Goal: Task Accomplishment & Management: Complete application form

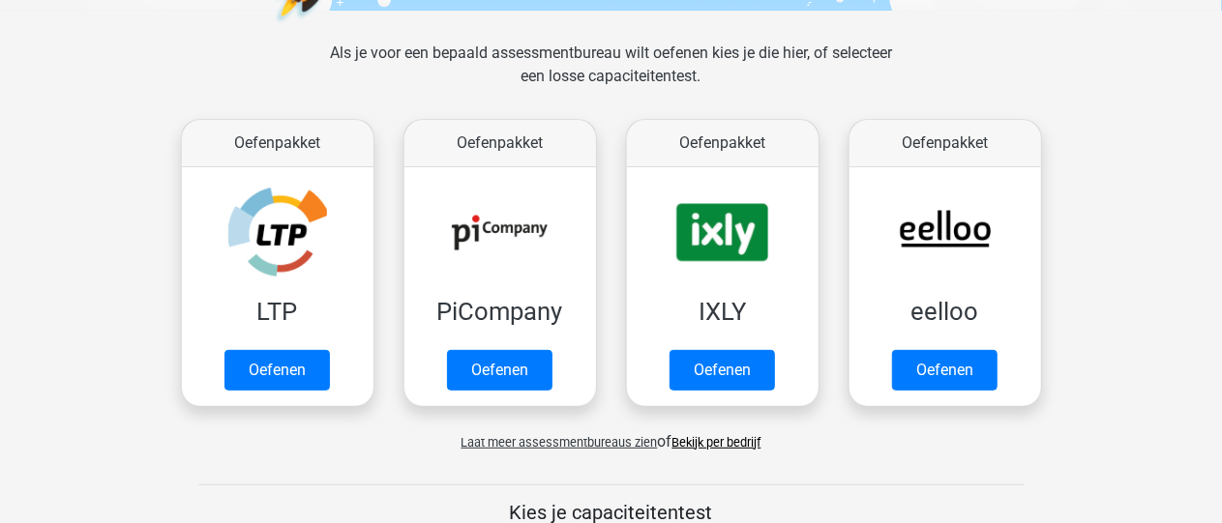
scroll to position [290, 0]
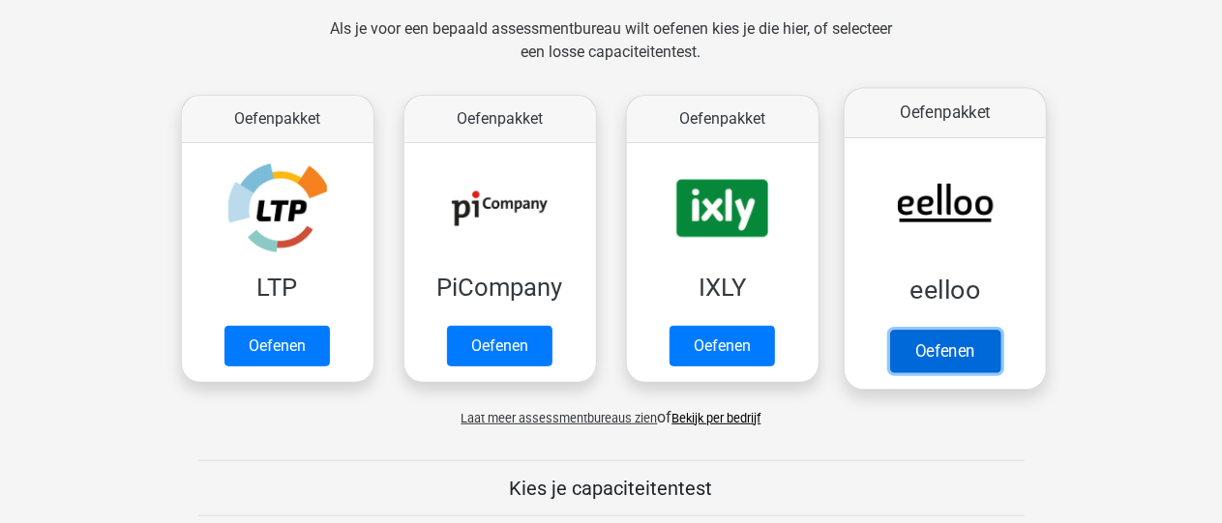
click at [927, 350] on link "Oefenen" at bounding box center [944, 351] width 110 height 43
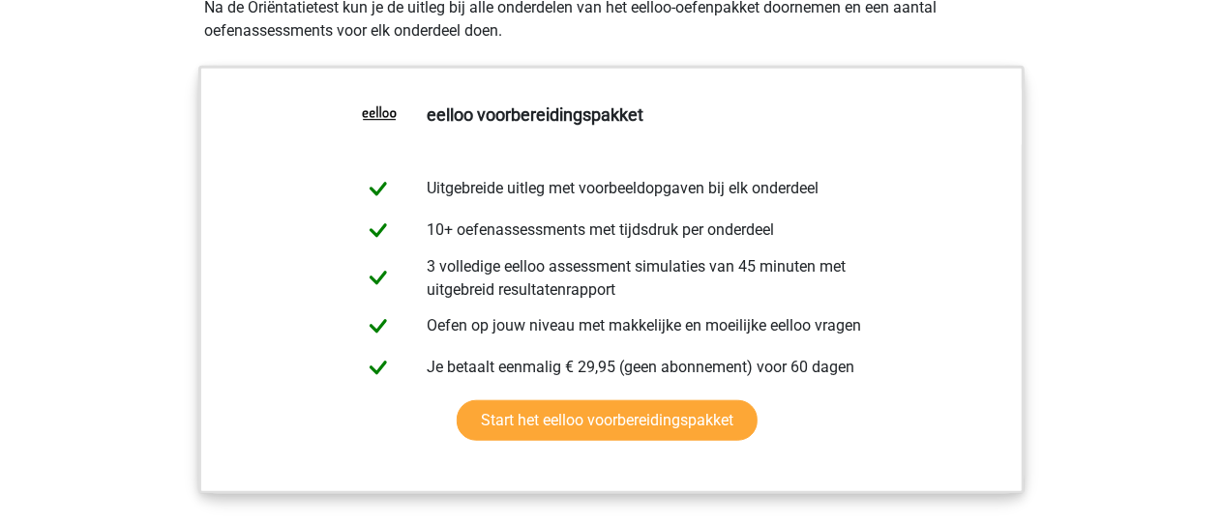
scroll to position [387, 0]
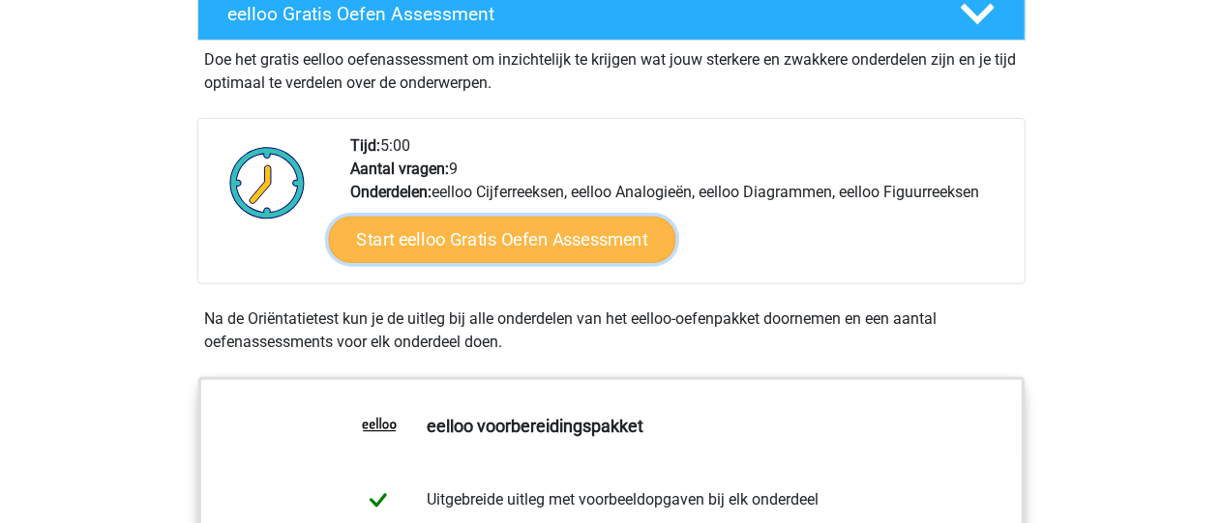
click at [607, 231] on link "Start eelloo Gratis Oefen Assessment" at bounding box center [501, 240] width 347 height 46
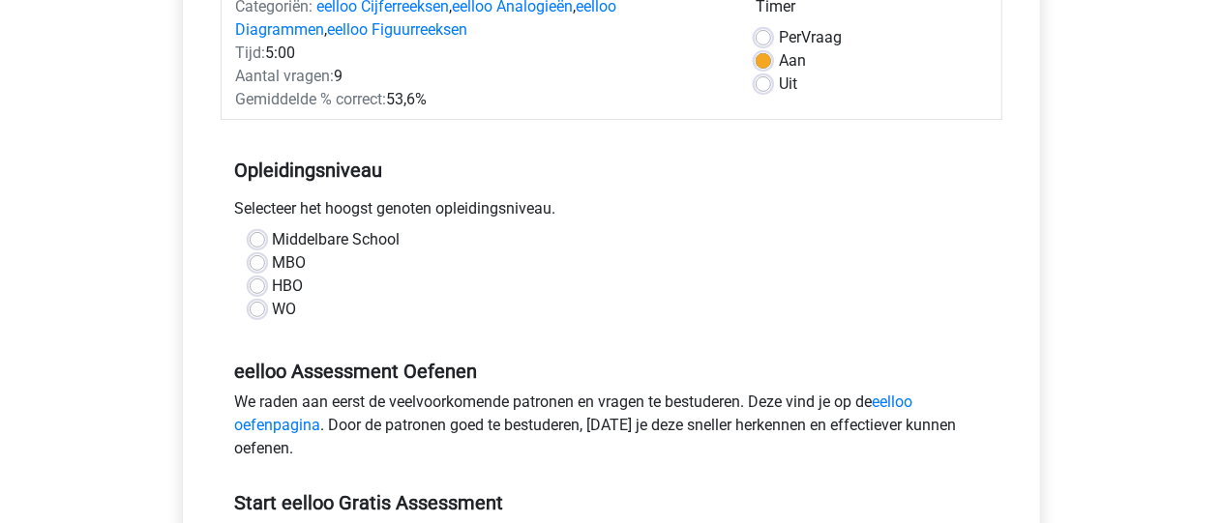
scroll to position [290, 0]
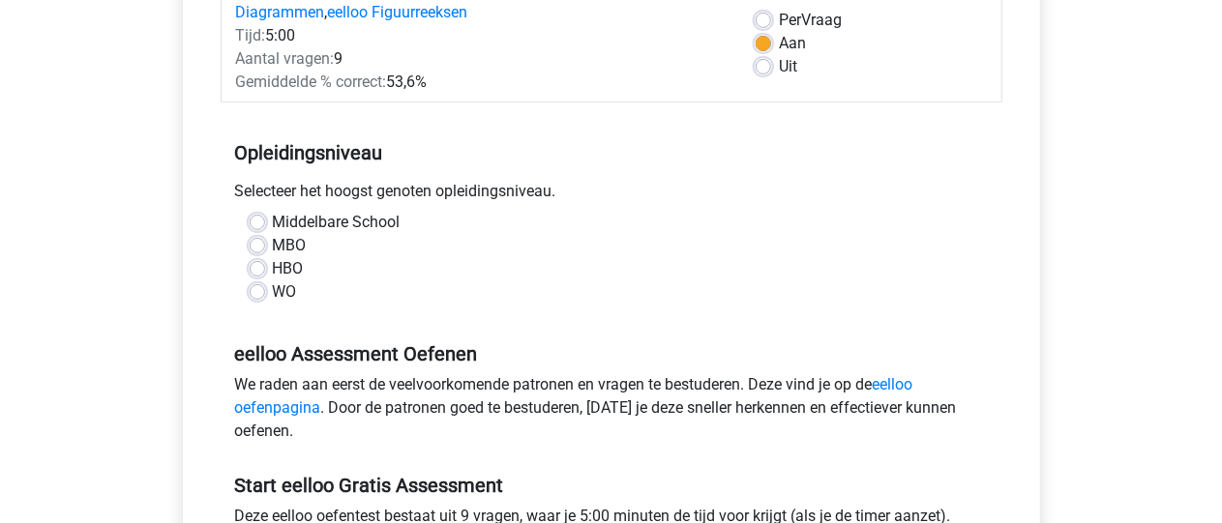
click at [273, 248] on label "MBO" at bounding box center [290, 245] width 34 height 23
click at [250, 248] on input "MBO" at bounding box center [257, 243] width 15 height 19
radio input "true"
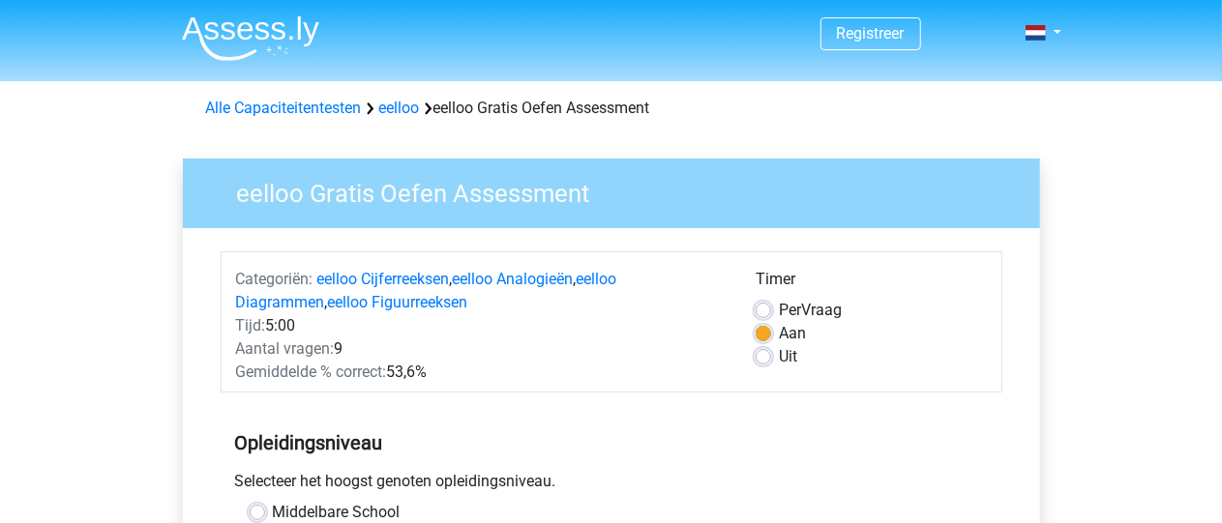
scroll to position [484, 0]
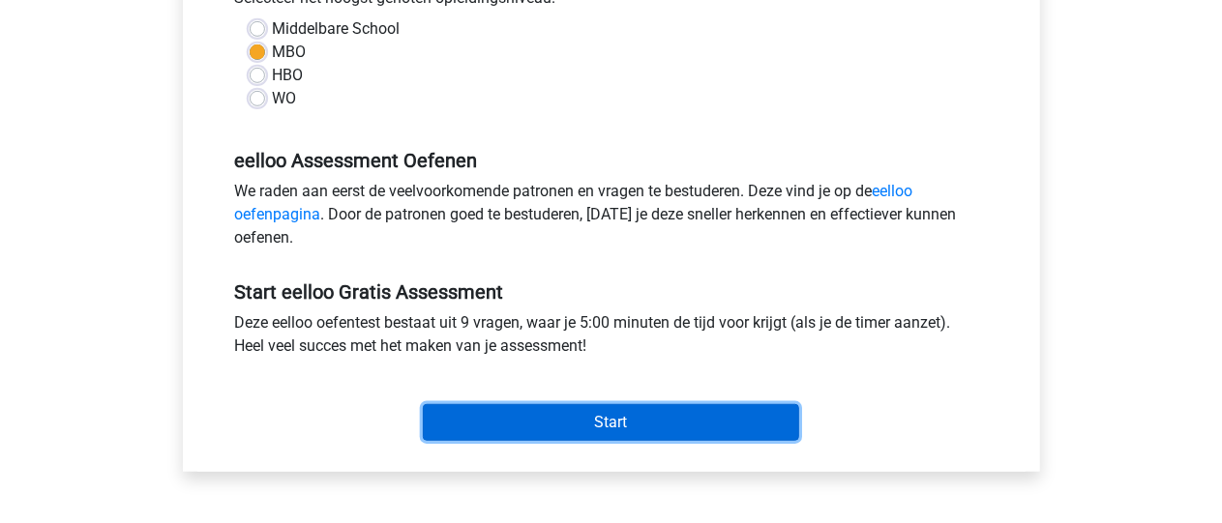
click at [619, 417] on input "Start" at bounding box center [611, 422] width 376 height 37
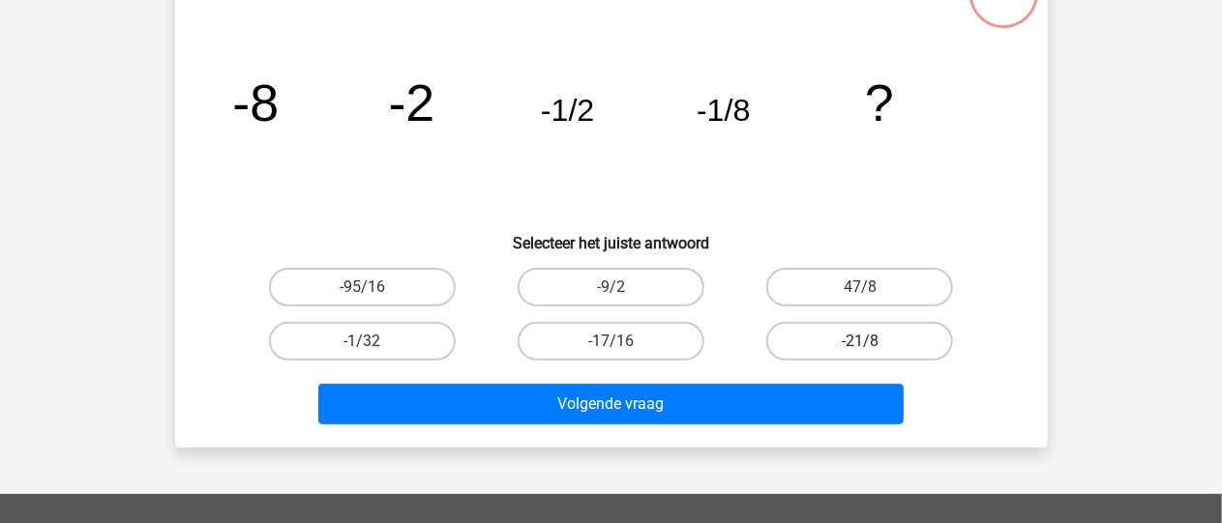
scroll to position [136, 0]
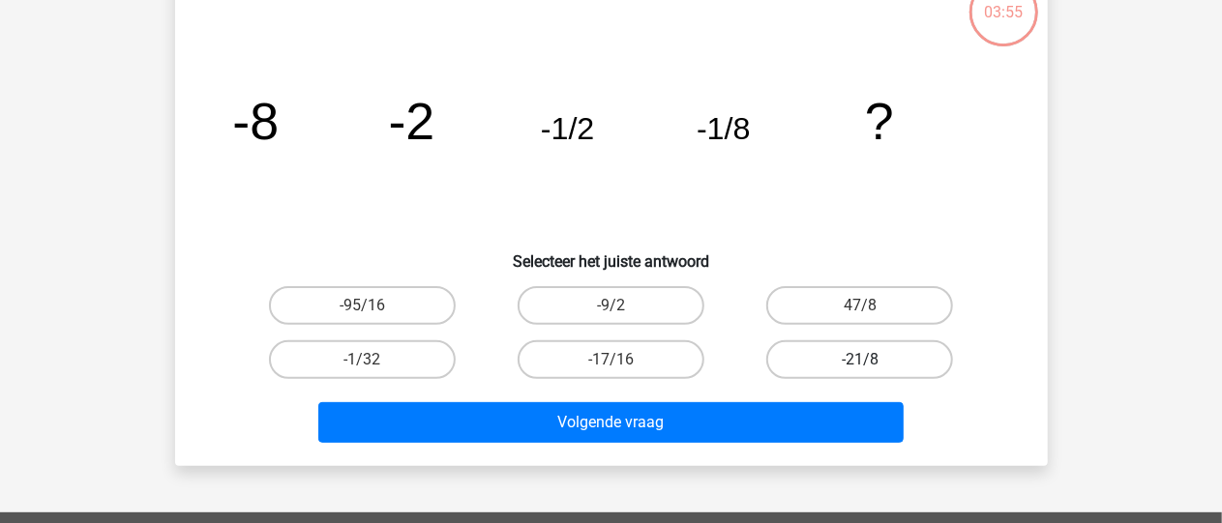
click at [817, 350] on label "-21/8" at bounding box center [859, 359] width 187 height 39
click at [860, 360] on input "-21/8" at bounding box center [866, 366] width 13 height 13
radio input "true"
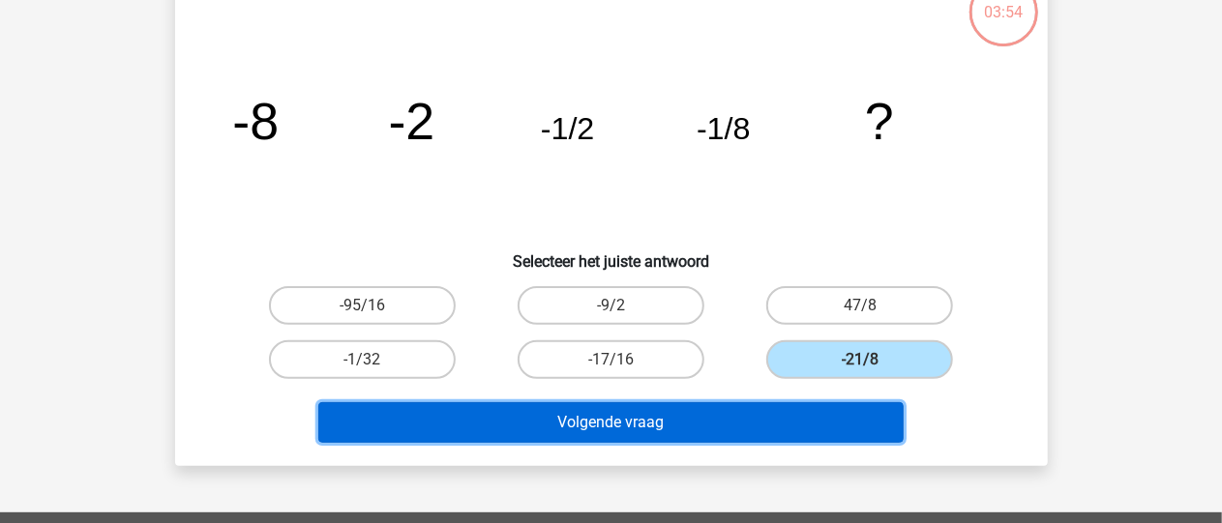
click at [727, 417] on button "Volgende vraag" at bounding box center [610, 422] width 585 height 41
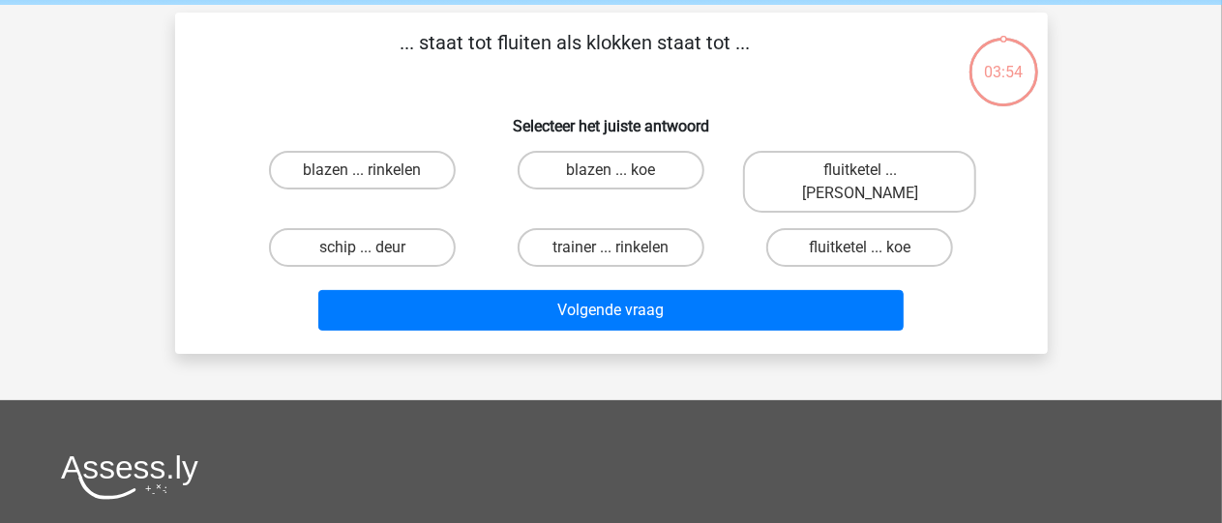
scroll to position [0, 0]
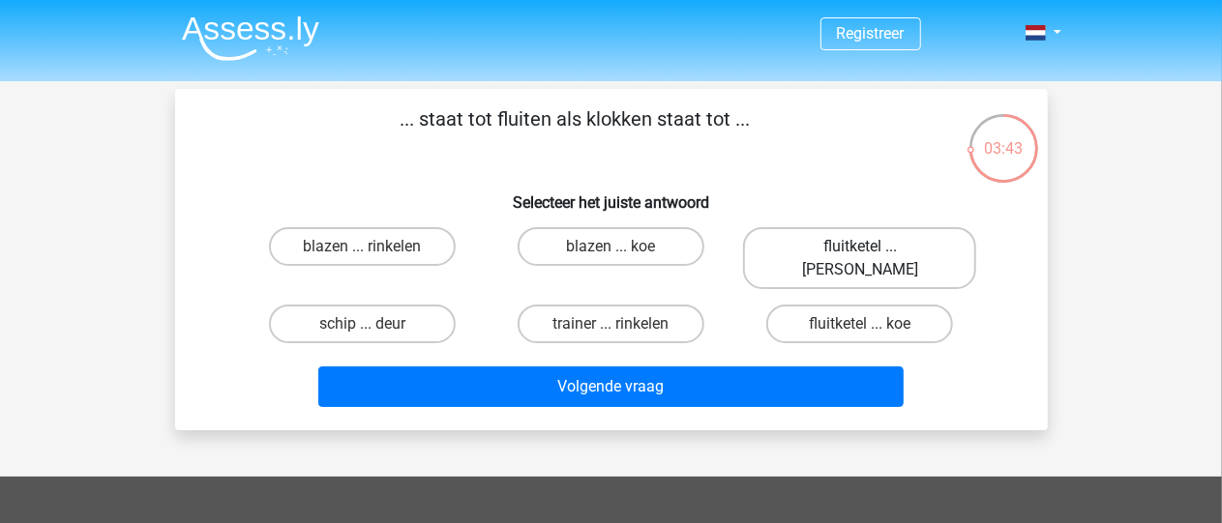
click at [825, 245] on label "fluitketel ... luiden" at bounding box center [859, 258] width 233 height 62
click at [860, 247] on input "fluitketel ... luiden" at bounding box center [866, 253] width 13 height 13
radio input "true"
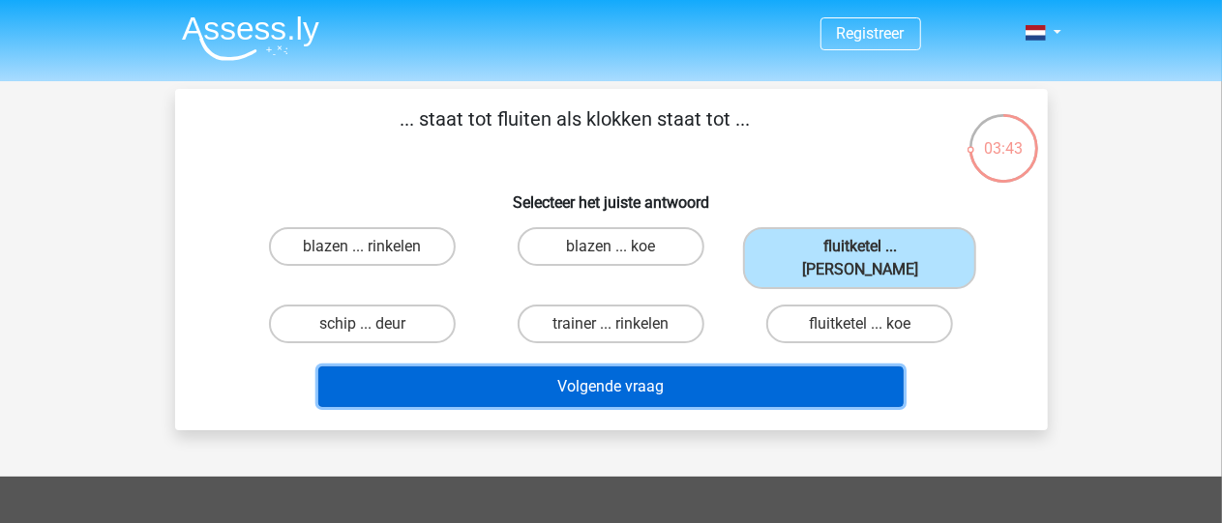
click at [702, 367] on button "Volgende vraag" at bounding box center [610, 387] width 585 height 41
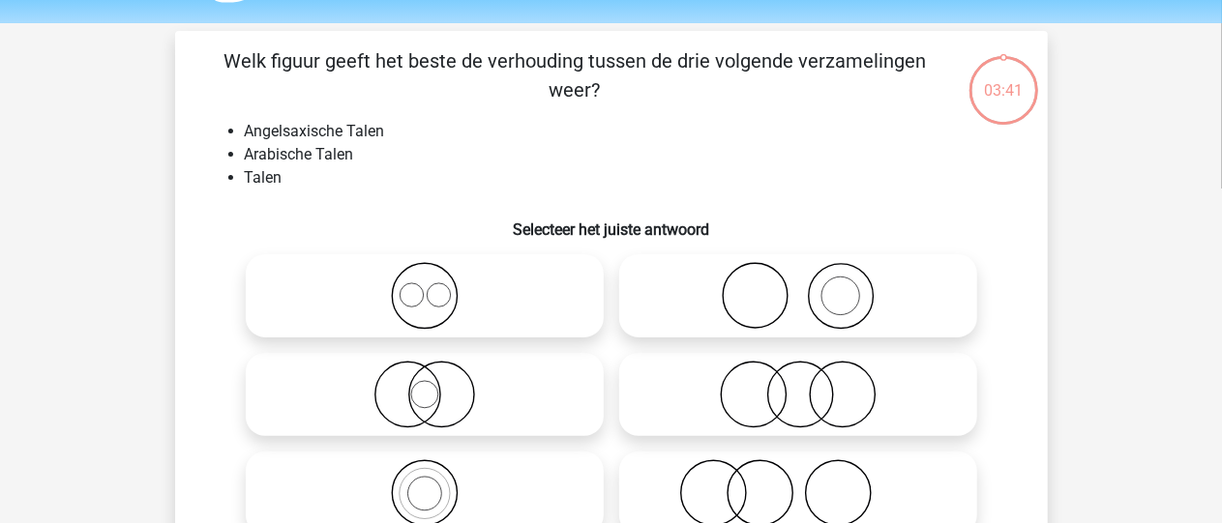
scroll to position [89, 0]
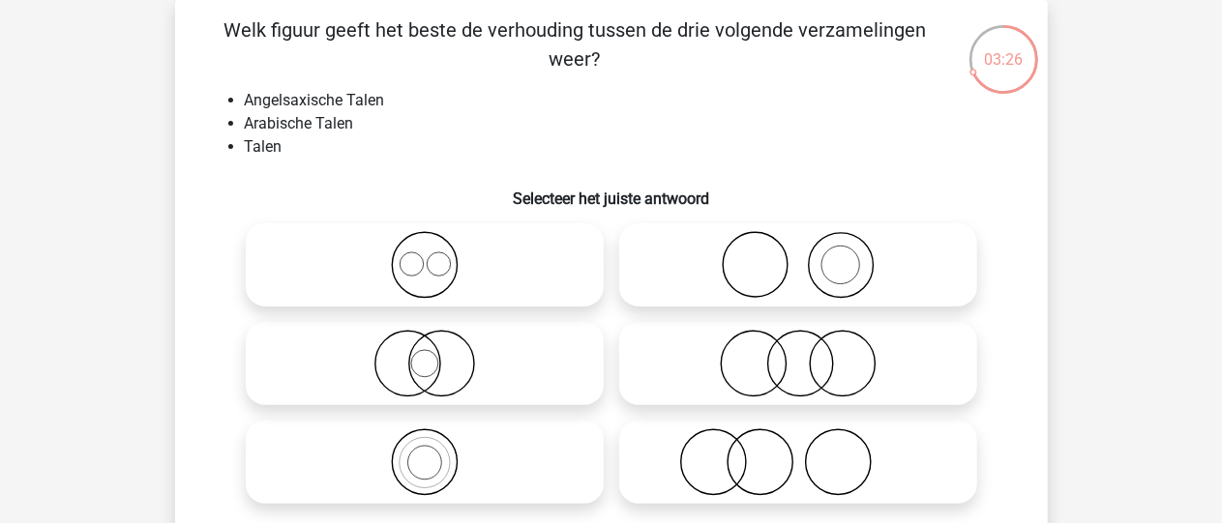
click at [420, 260] on icon at bounding box center [424, 265] width 342 height 68
click at [425, 255] on input "radio" at bounding box center [431, 249] width 13 height 13
radio input "true"
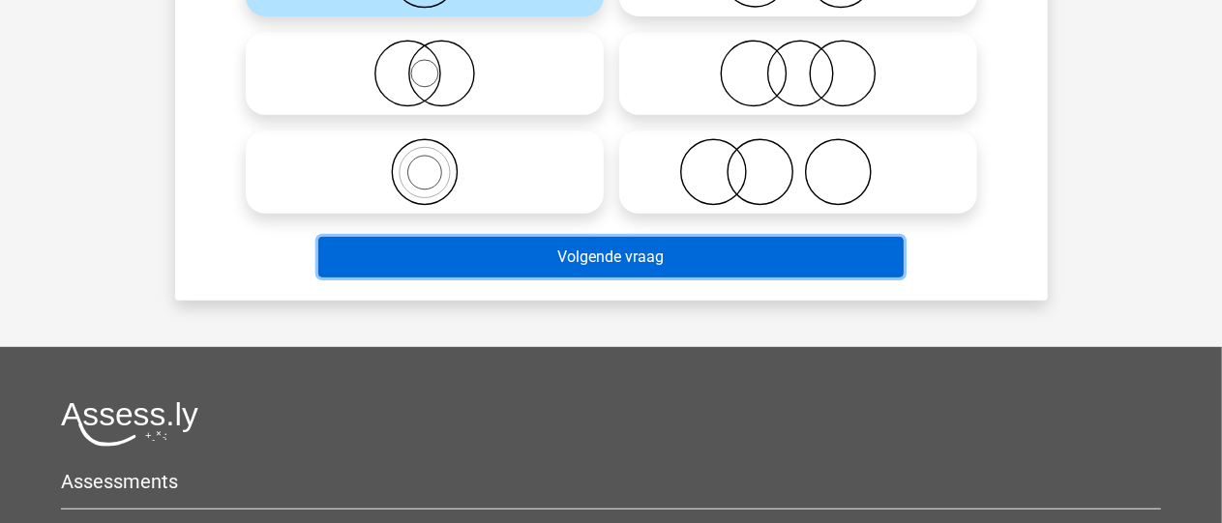
click at [776, 253] on button "Volgende vraag" at bounding box center [610, 257] width 585 height 41
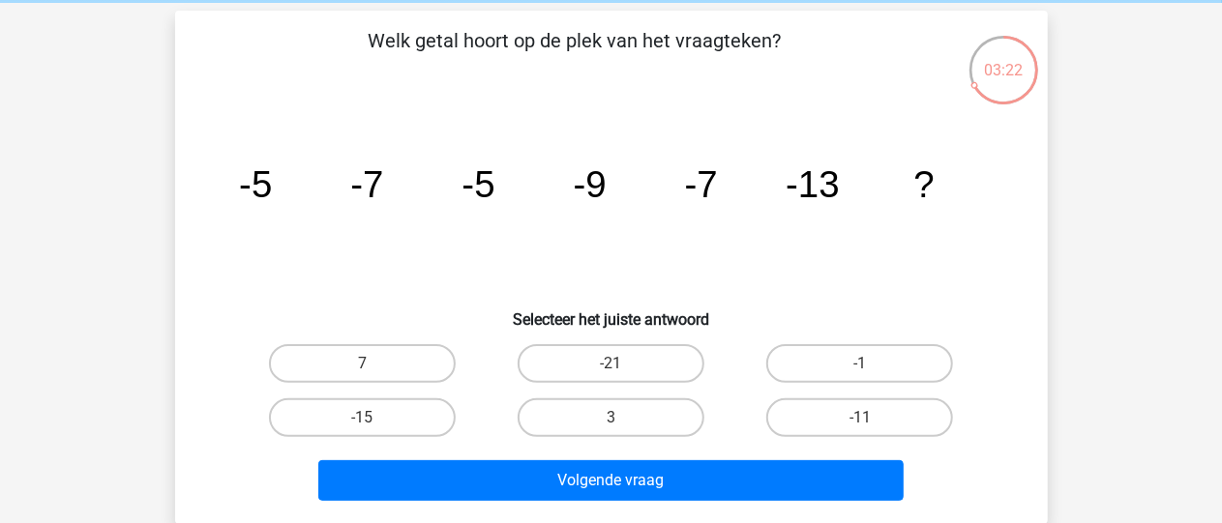
scroll to position [97, 0]
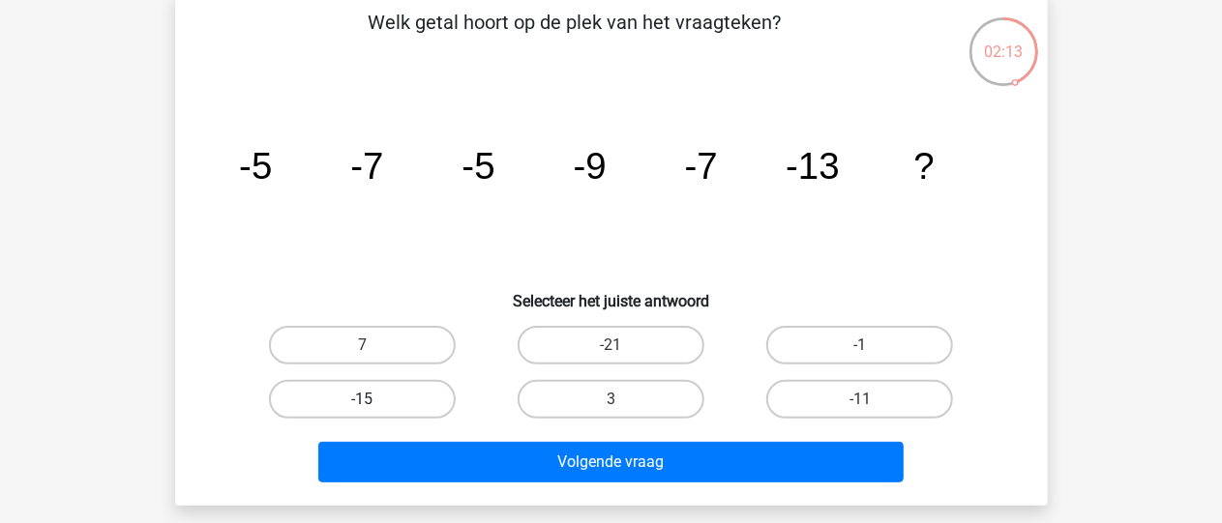
click at [382, 395] on label "-15" at bounding box center [362, 399] width 187 height 39
click at [374, 399] on input "-15" at bounding box center [368, 405] width 13 height 13
radio input "true"
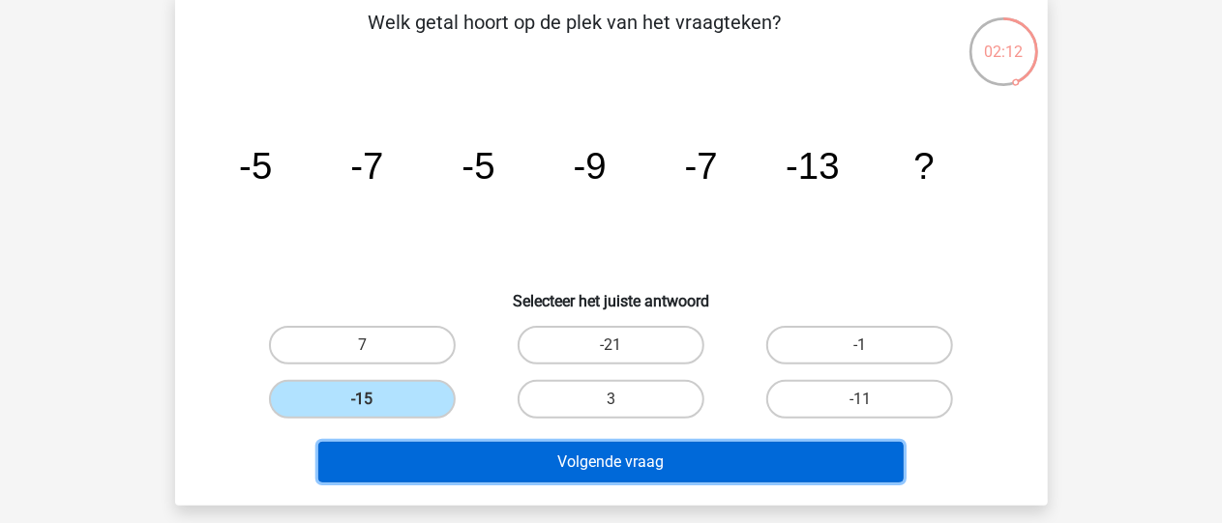
click at [590, 471] on button "Volgende vraag" at bounding box center [610, 462] width 585 height 41
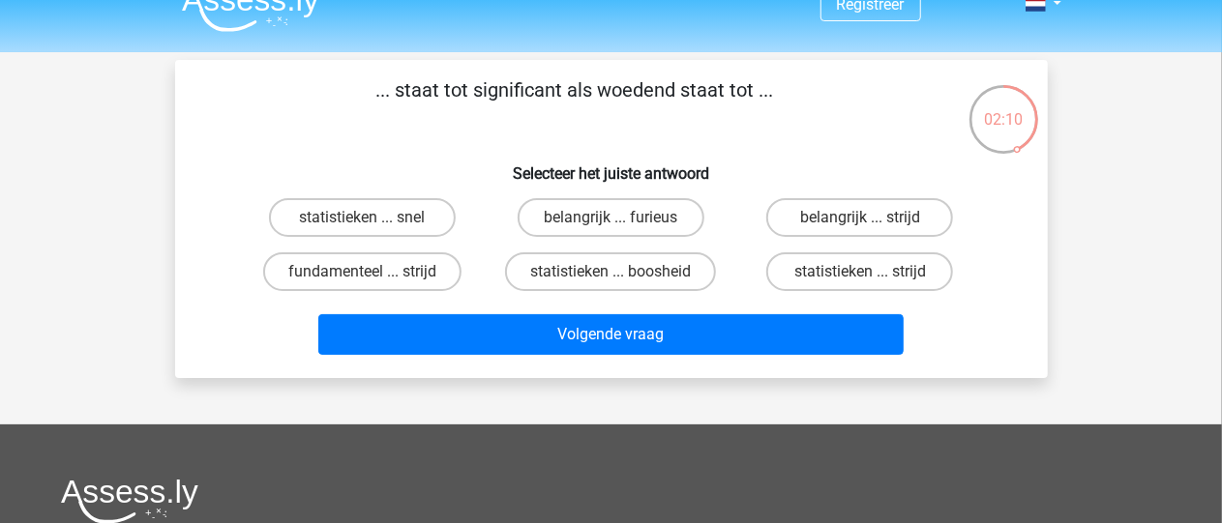
scroll to position [0, 0]
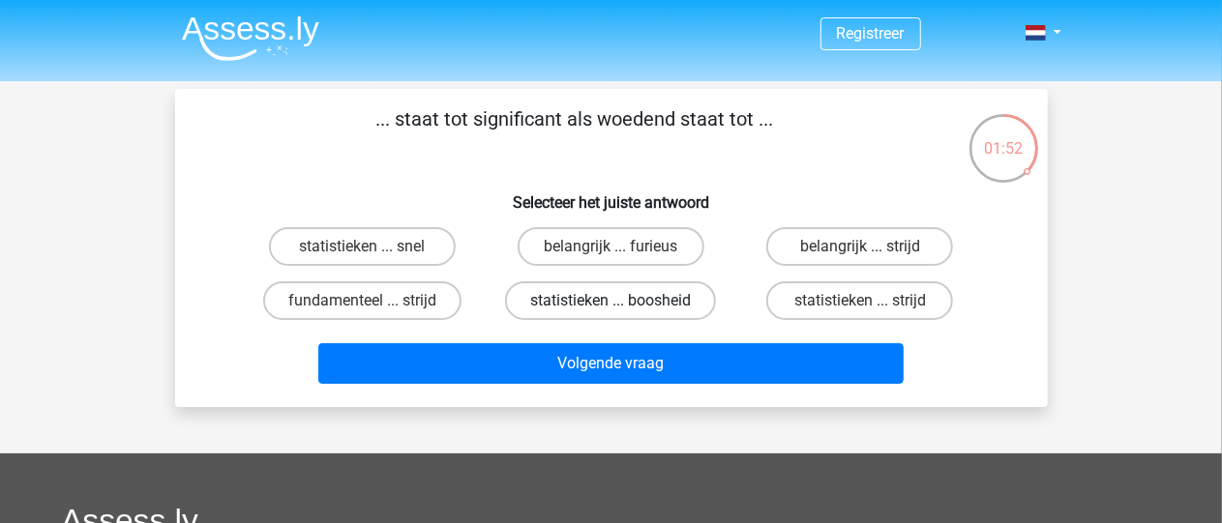
click at [654, 305] on label "statistieken ... boosheid" at bounding box center [610, 300] width 211 height 39
click at [623, 305] on input "statistieken ... boosheid" at bounding box center [616, 307] width 13 height 13
radio input "true"
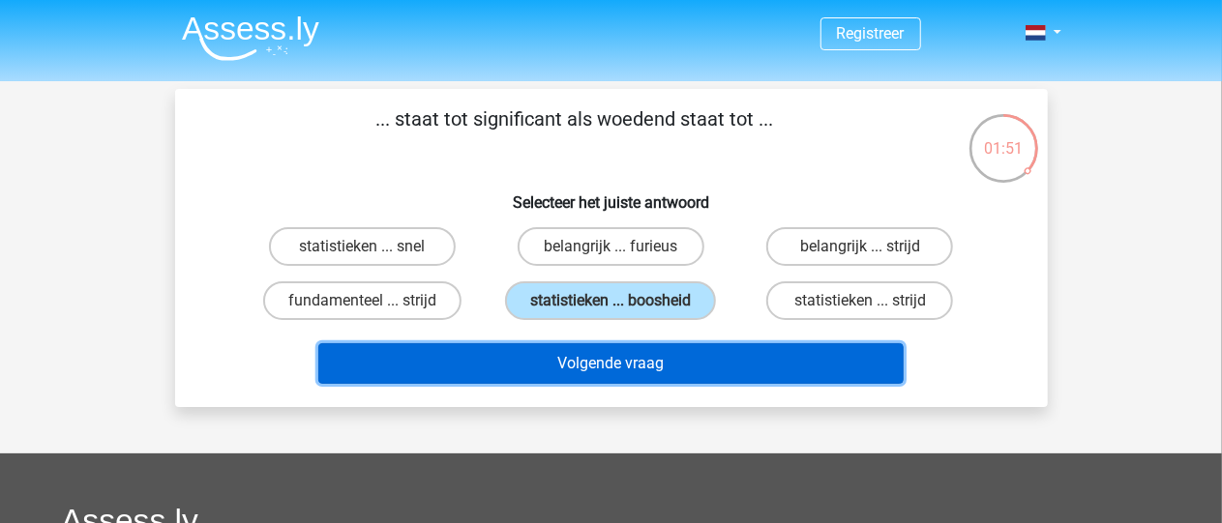
click at [647, 357] on button "Volgende vraag" at bounding box center [610, 363] width 585 height 41
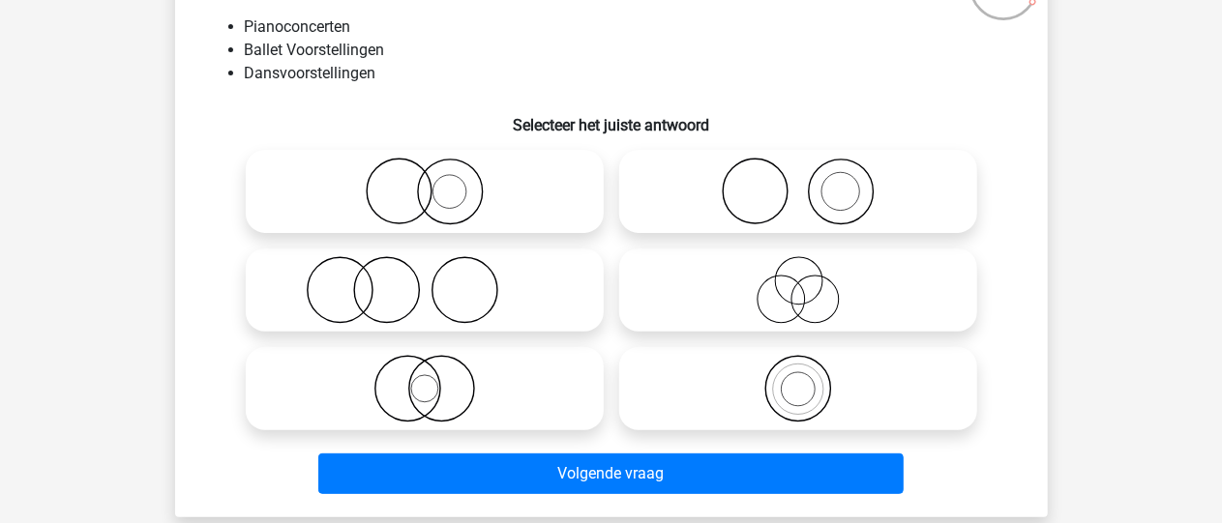
scroll to position [282, 0]
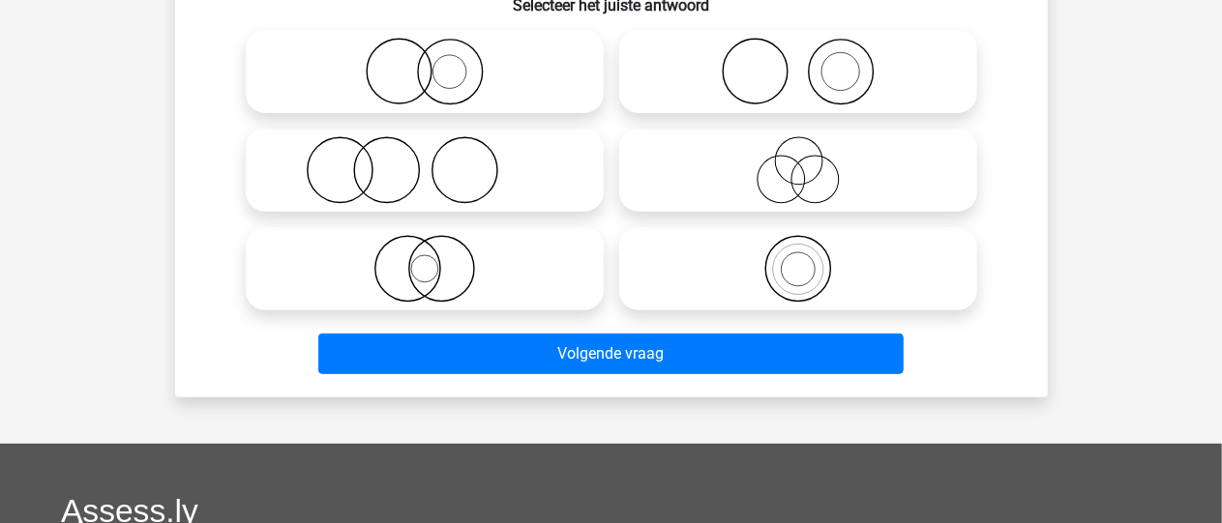
click at [493, 150] on icon at bounding box center [424, 170] width 342 height 68
click at [437, 150] on input "radio" at bounding box center [431, 154] width 13 height 13
radio input "true"
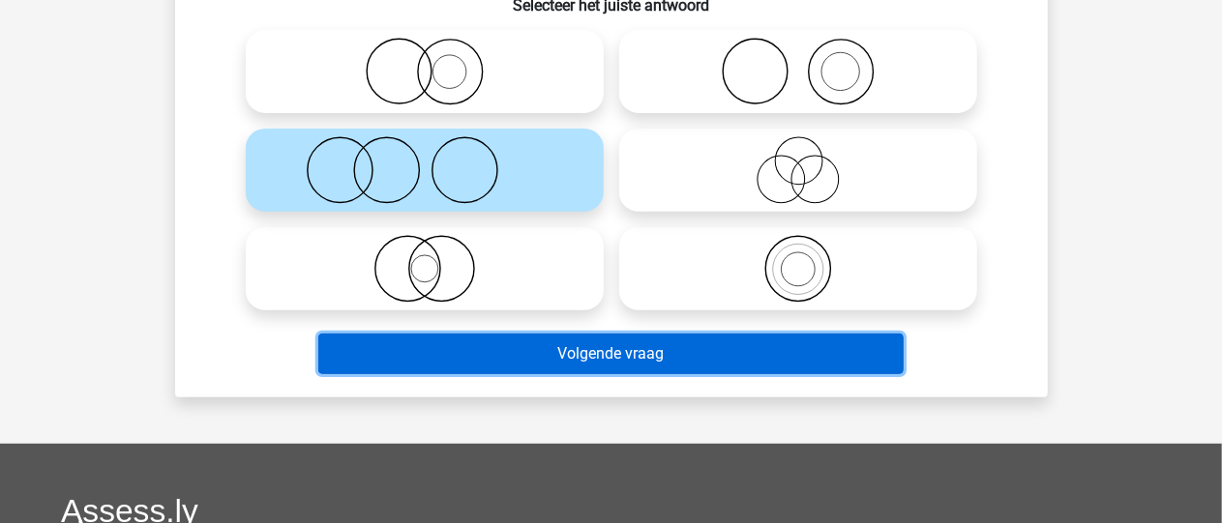
click at [623, 355] on button "Volgende vraag" at bounding box center [610, 354] width 585 height 41
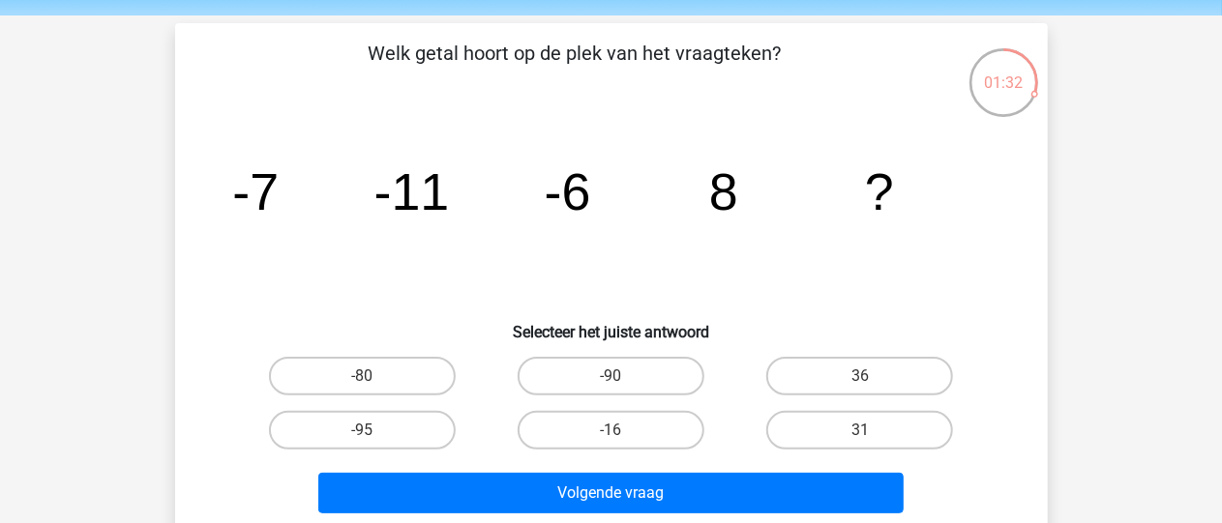
scroll to position [97, 0]
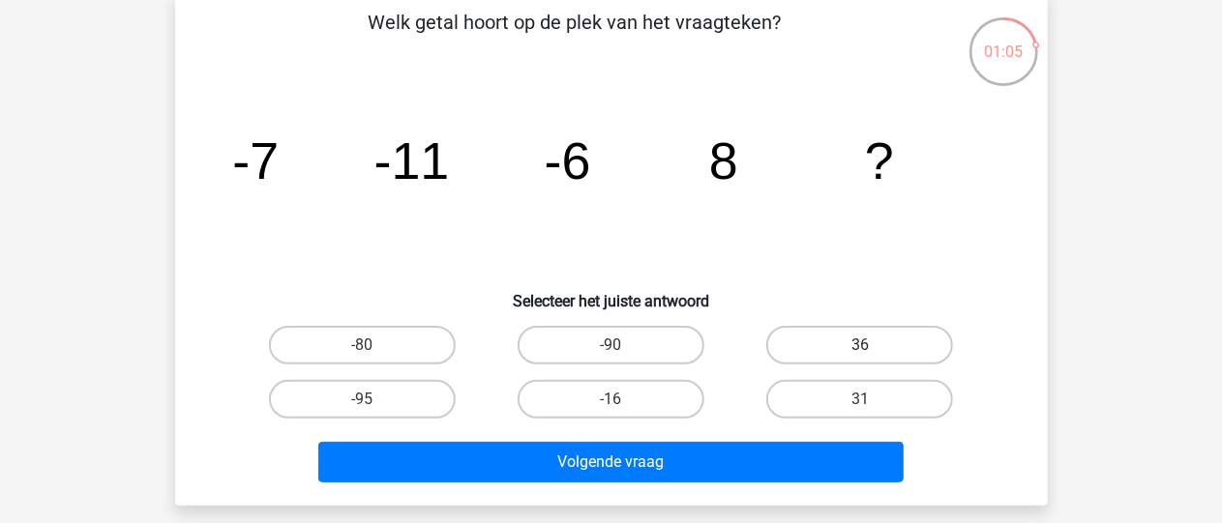
click at [826, 347] on label "36" at bounding box center [859, 345] width 187 height 39
click at [860, 347] on input "36" at bounding box center [866, 351] width 13 height 13
radio input "true"
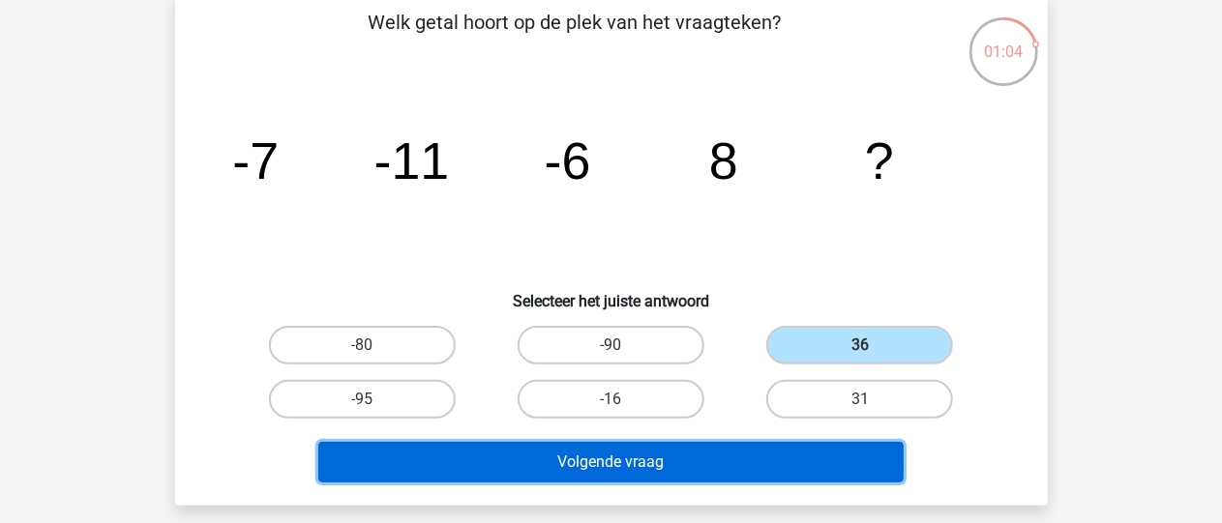
click at [681, 457] on button "Volgende vraag" at bounding box center [610, 462] width 585 height 41
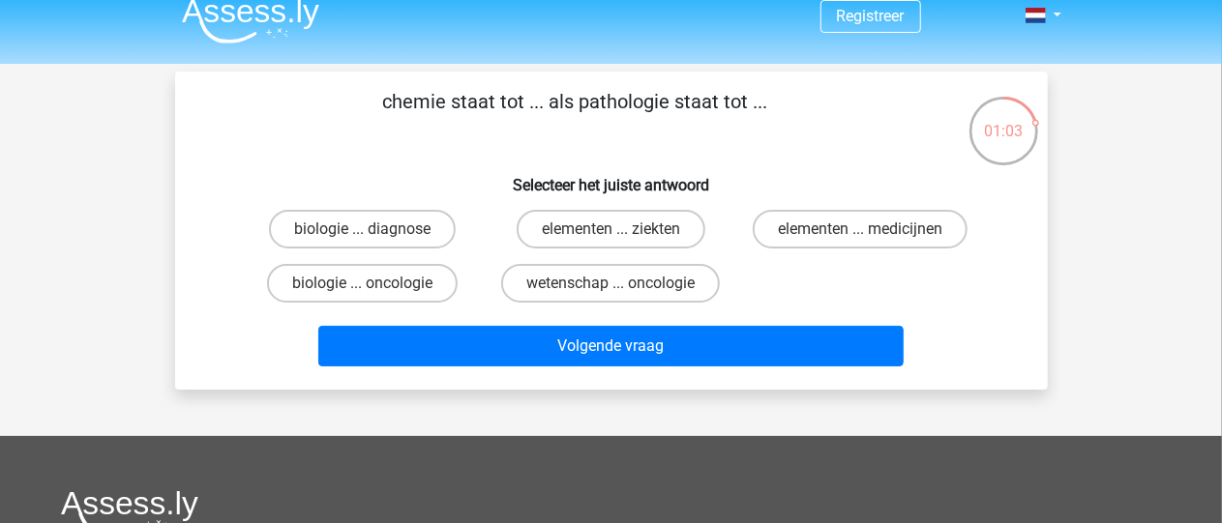
scroll to position [0, 0]
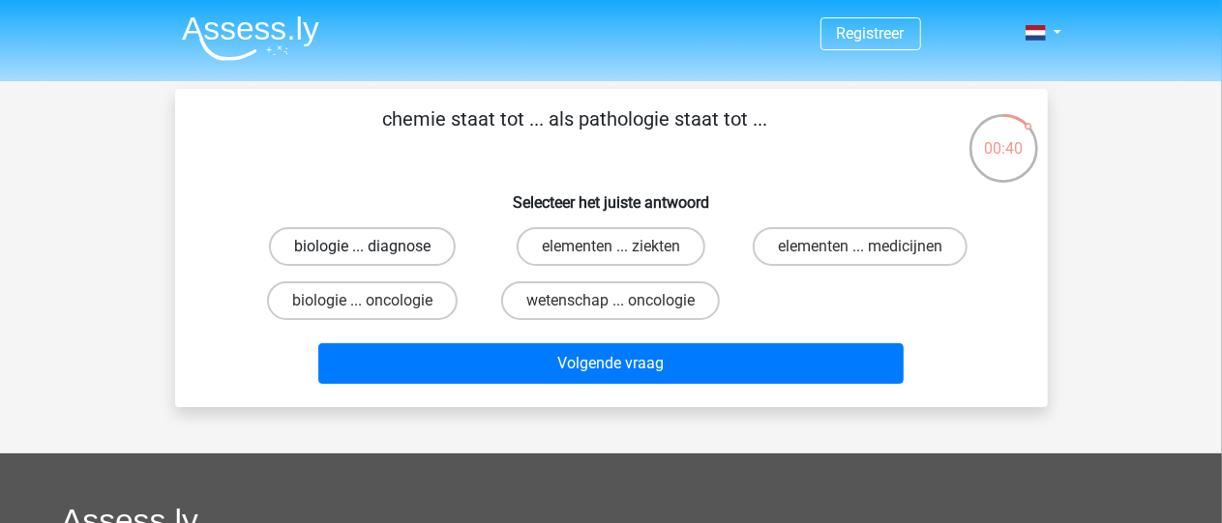
click at [402, 247] on label "biologie ... diagnose" at bounding box center [362, 246] width 187 height 39
click at [374, 247] on input "biologie ... diagnose" at bounding box center [368, 253] width 13 height 13
radio input "true"
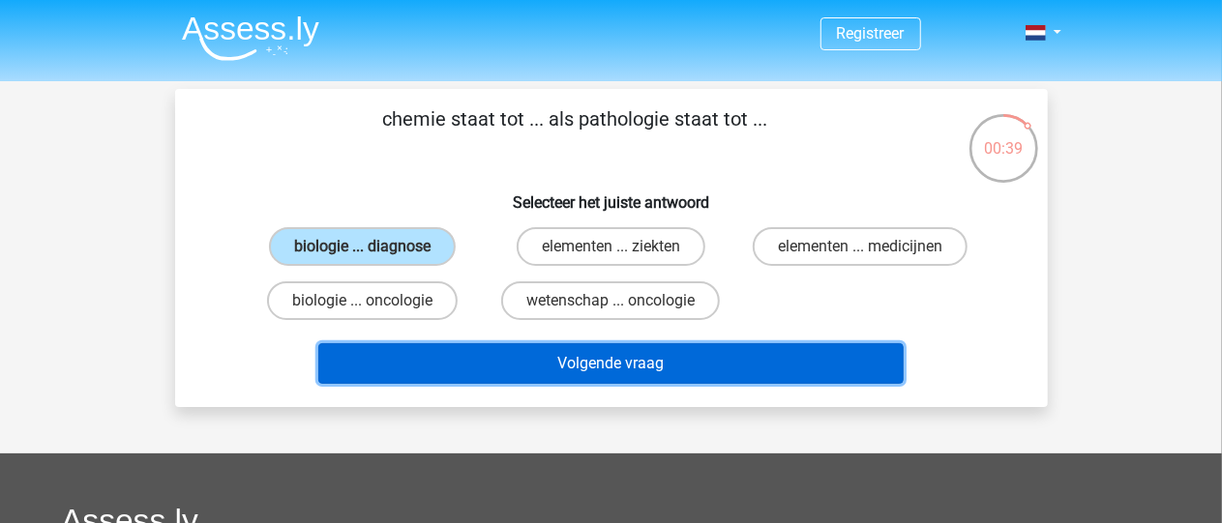
click at [613, 369] on button "Volgende vraag" at bounding box center [610, 363] width 585 height 41
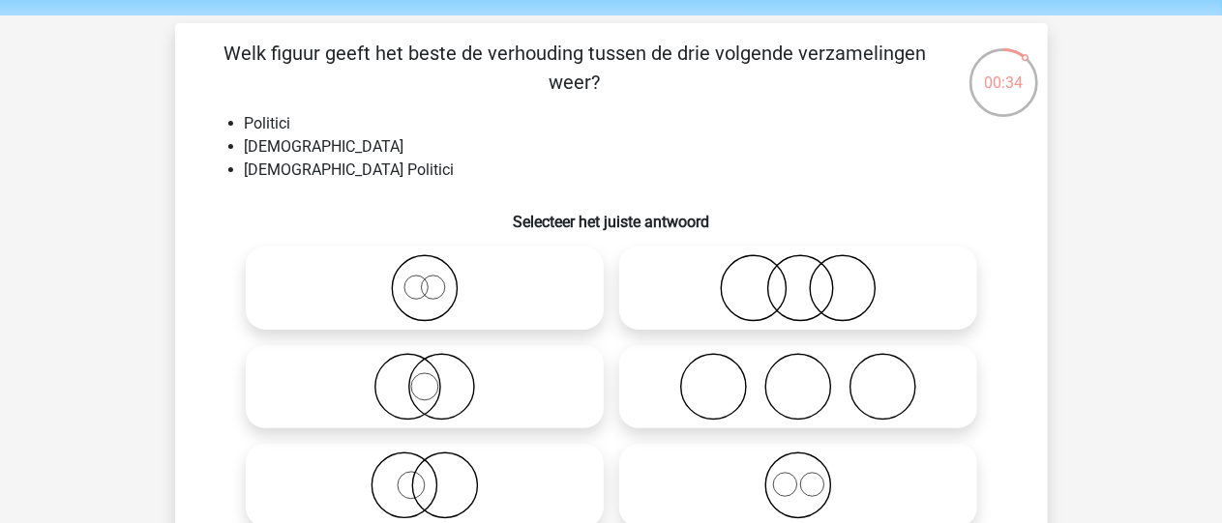
scroll to position [97, 0]
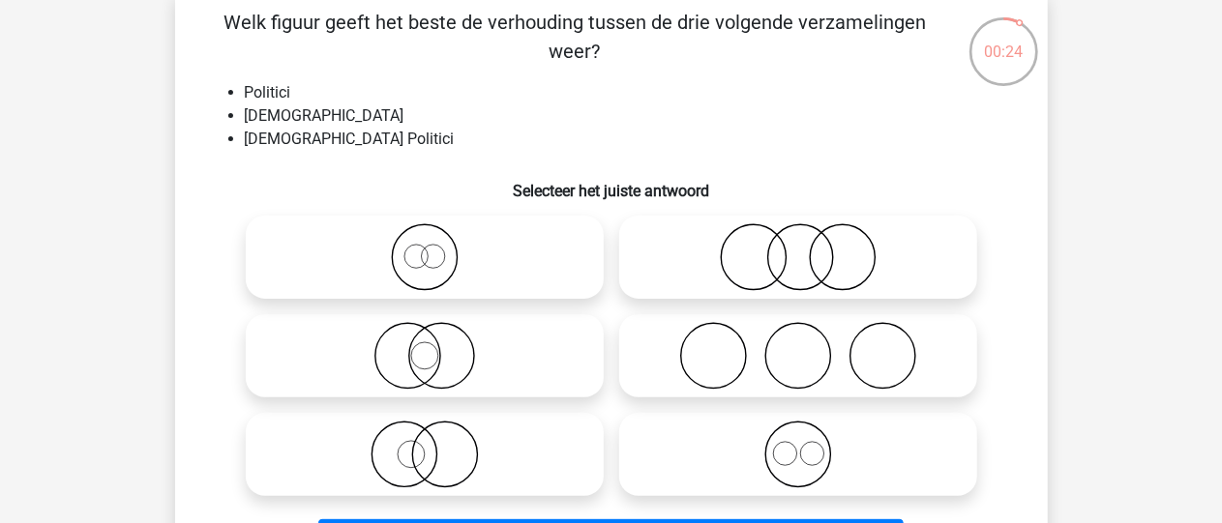
click at [431, 257] on icon at bounding box center [424, 257] width 342 height 68
click at [431, 248] on input "radio" at bounding box center [431, 241] width 13 height 13
radio input "true"
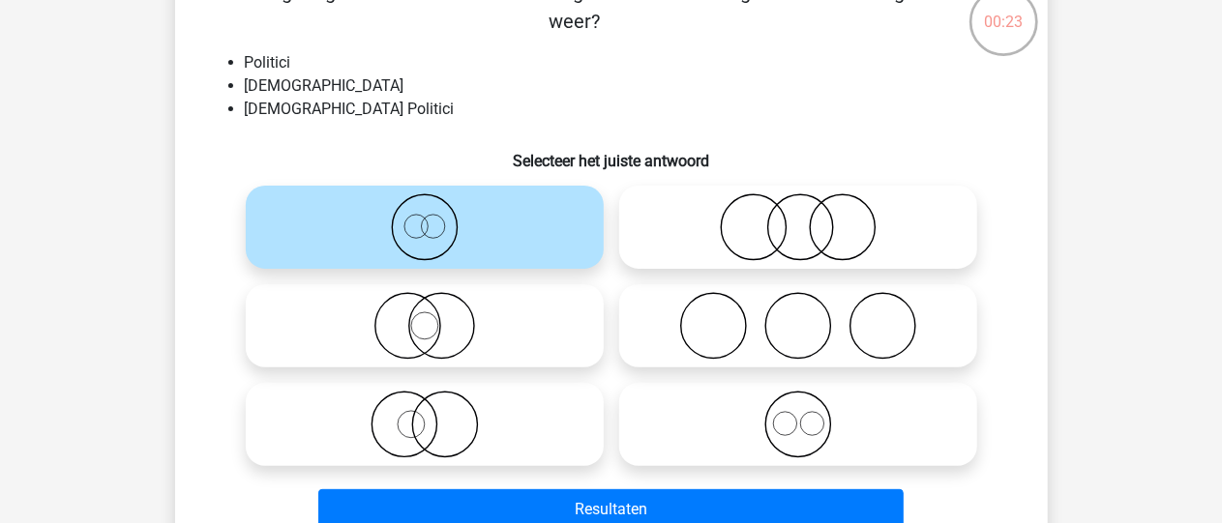
scroll to position [290, 0]
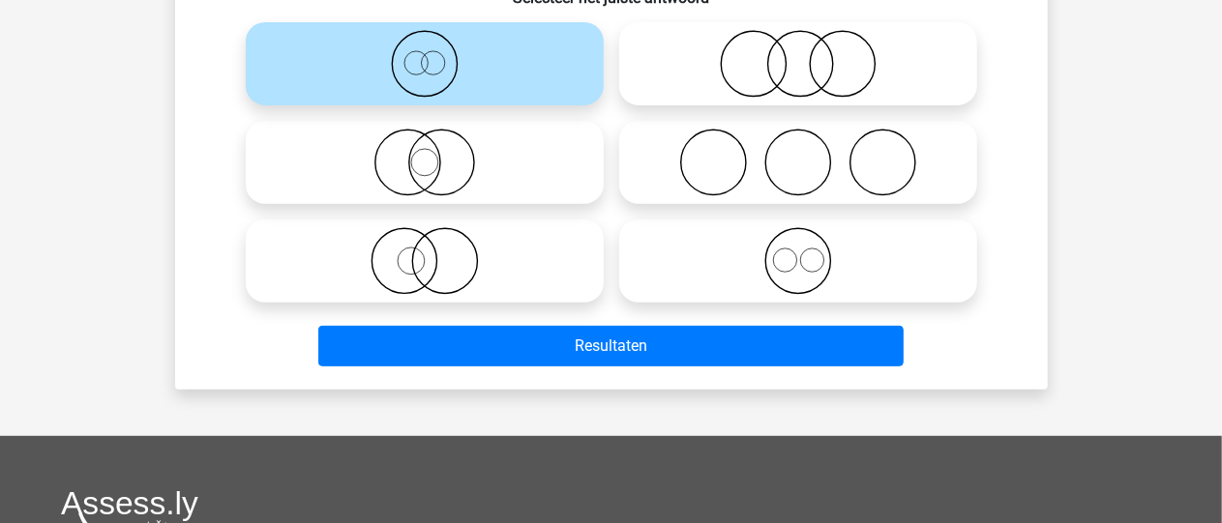
click at [459, 162] on icon at bounding box center [424, 163] width 342 height 68
click at [437, 153] on input "radio" at bounding box center [431, 146] width 13 height 13
radio input "true"
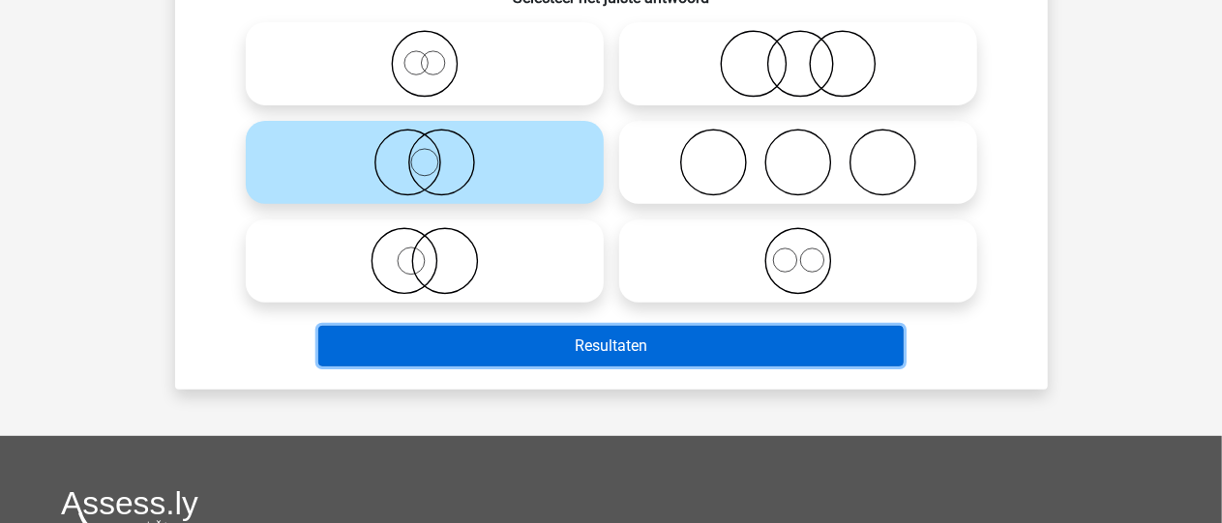
click at [535, 348] on button "Resultaten" at bounding box center [610, 346] width 585 height 41
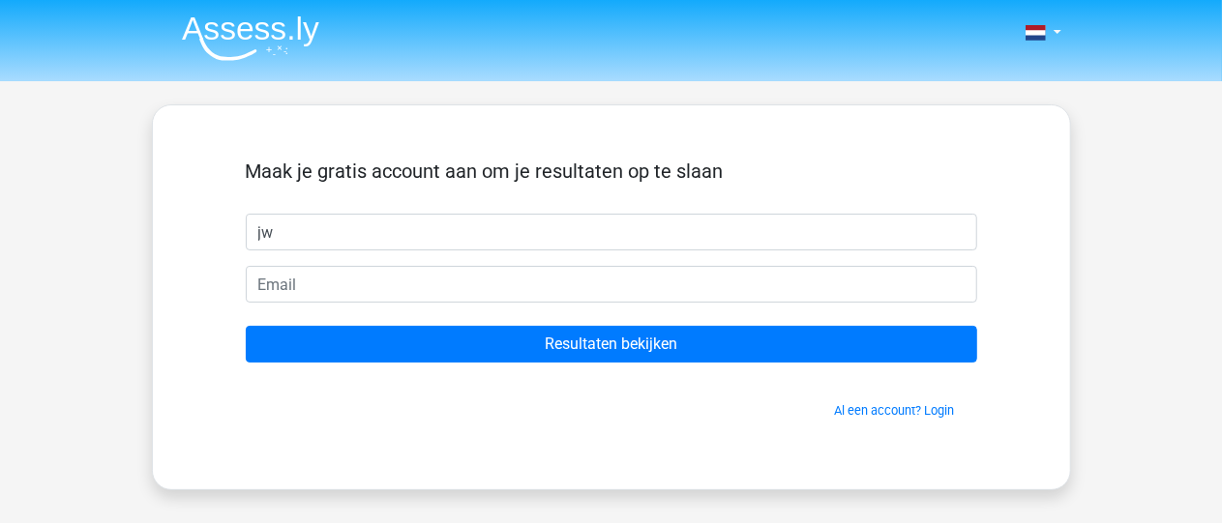
type input "jw"
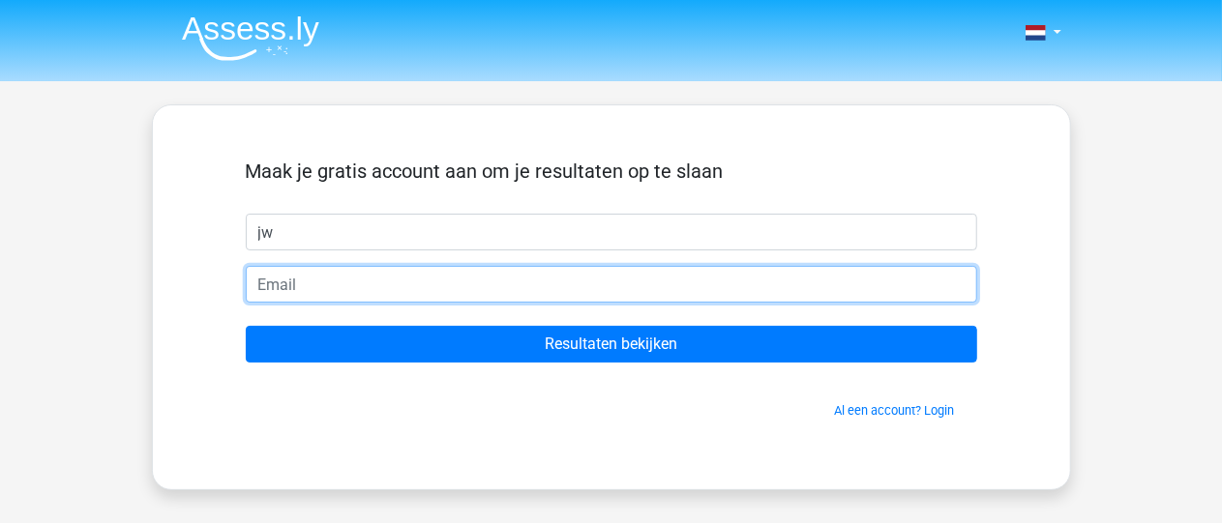
click at [436, 287] on input "email" at bounding box center [611, 284] width 731 height 37
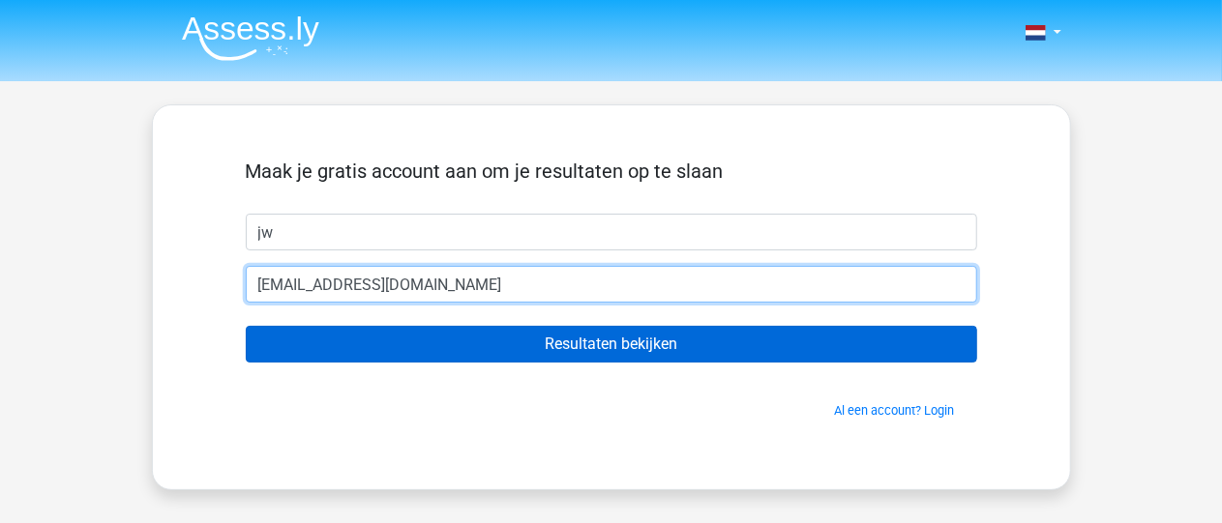
type input "janwillemhansfrederik@hotmail.com"
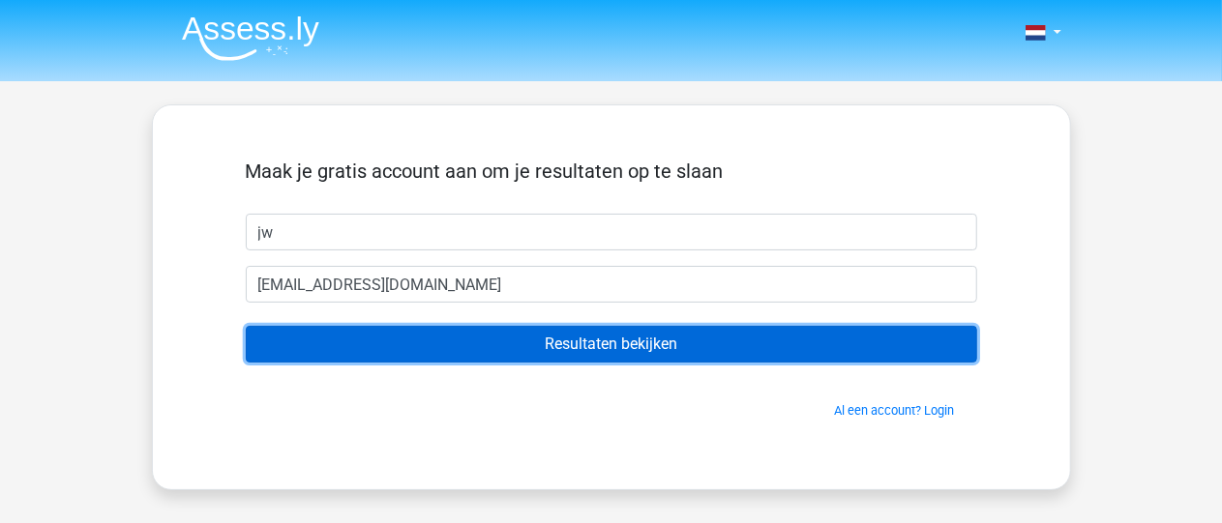
click at [525, 333] on input "Resultaten bekijken" at bounding box center [611, 344] width 731 height 37
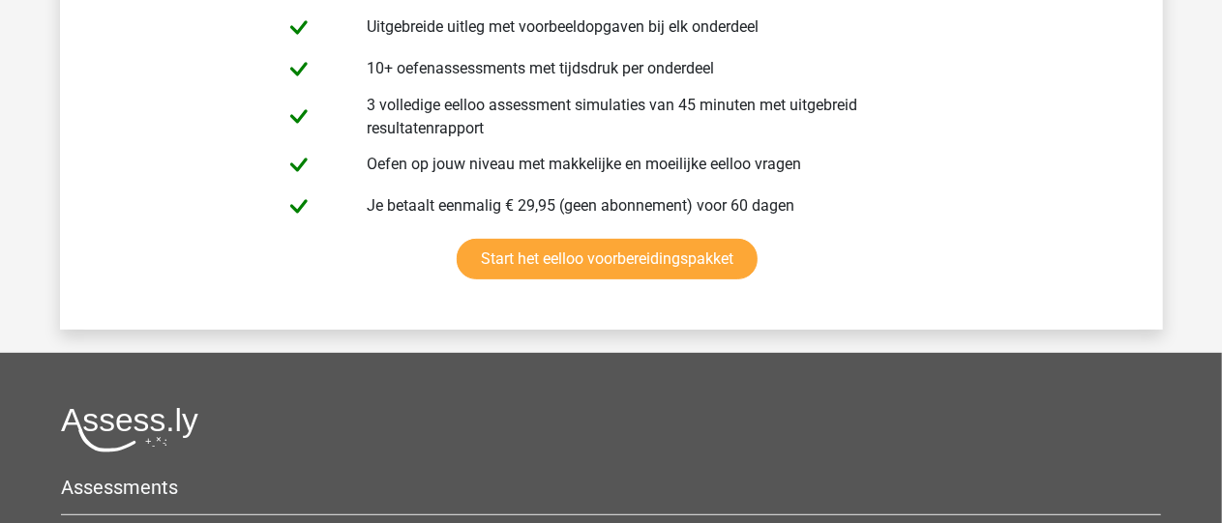
scroll to position [3772, 0]
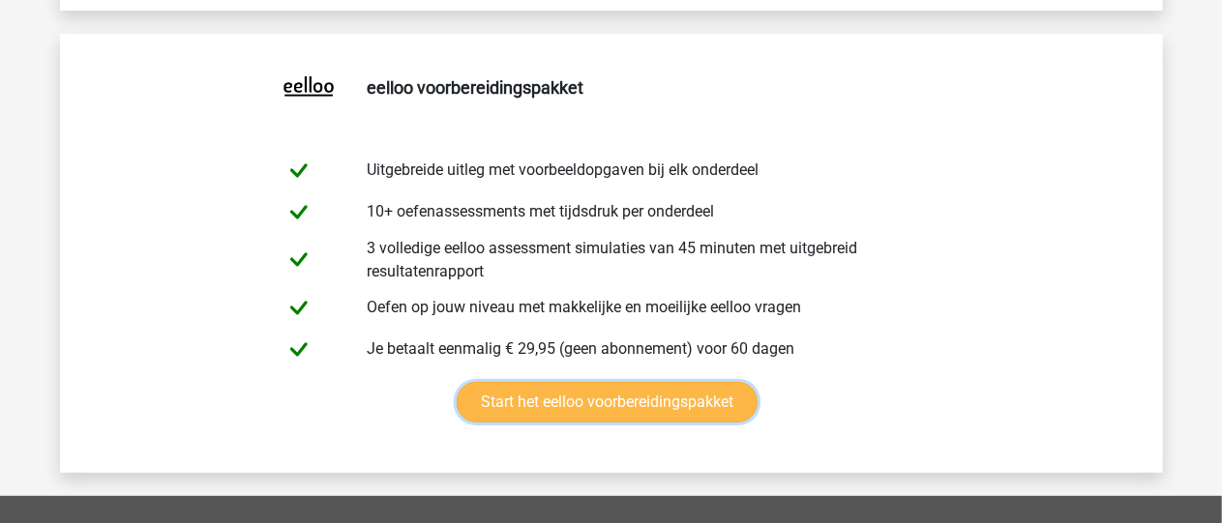
click at [636, 390] on link "Start het eelloo voorbereidingspakket" at bounding box center [607, 402] width 301 height 41
